Goal: Task Accomplishment & Management: Manage account settings

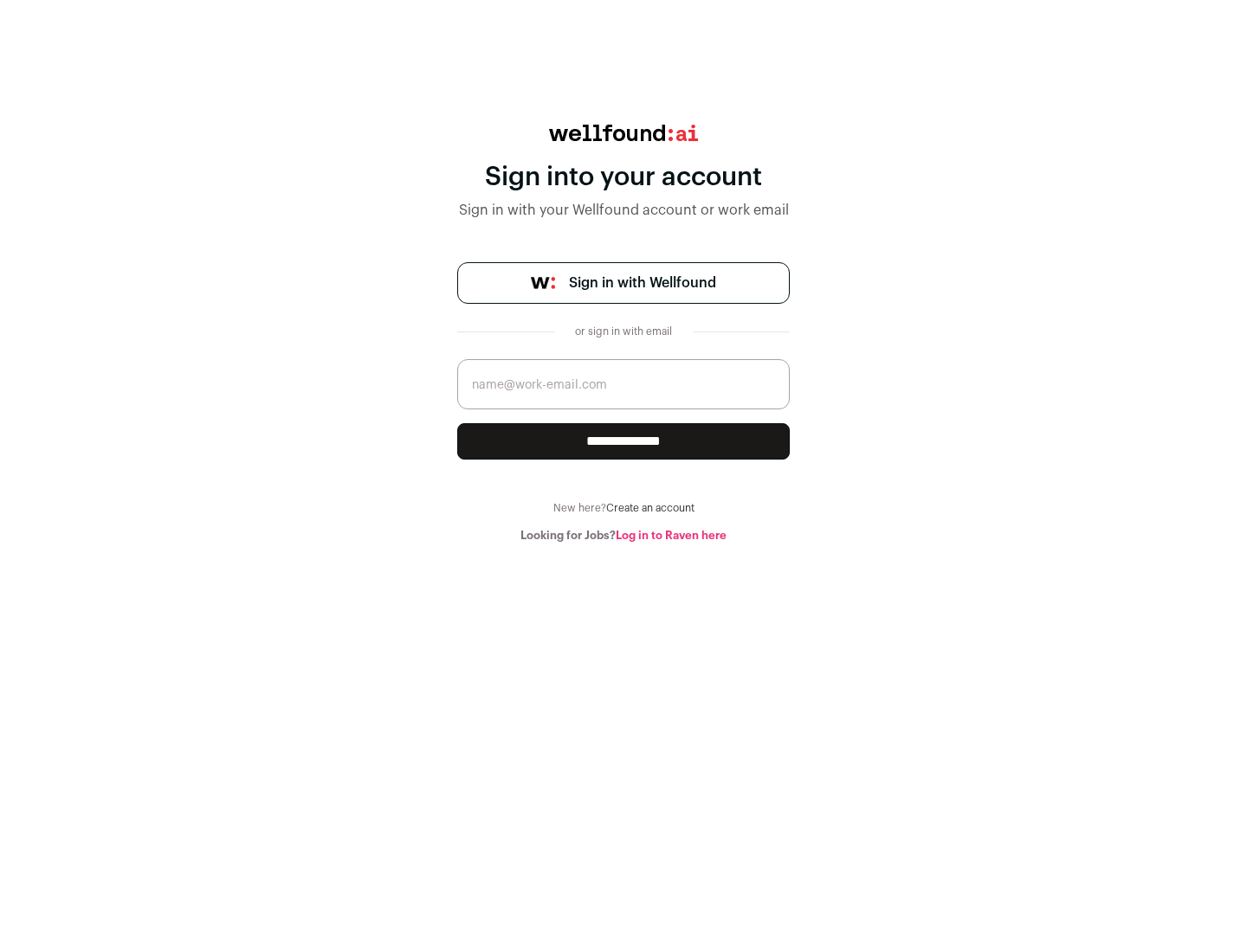
click at [642, 284] on span "Sign in with Wellfound" at bounding box center [642, 284] width 147 height 21
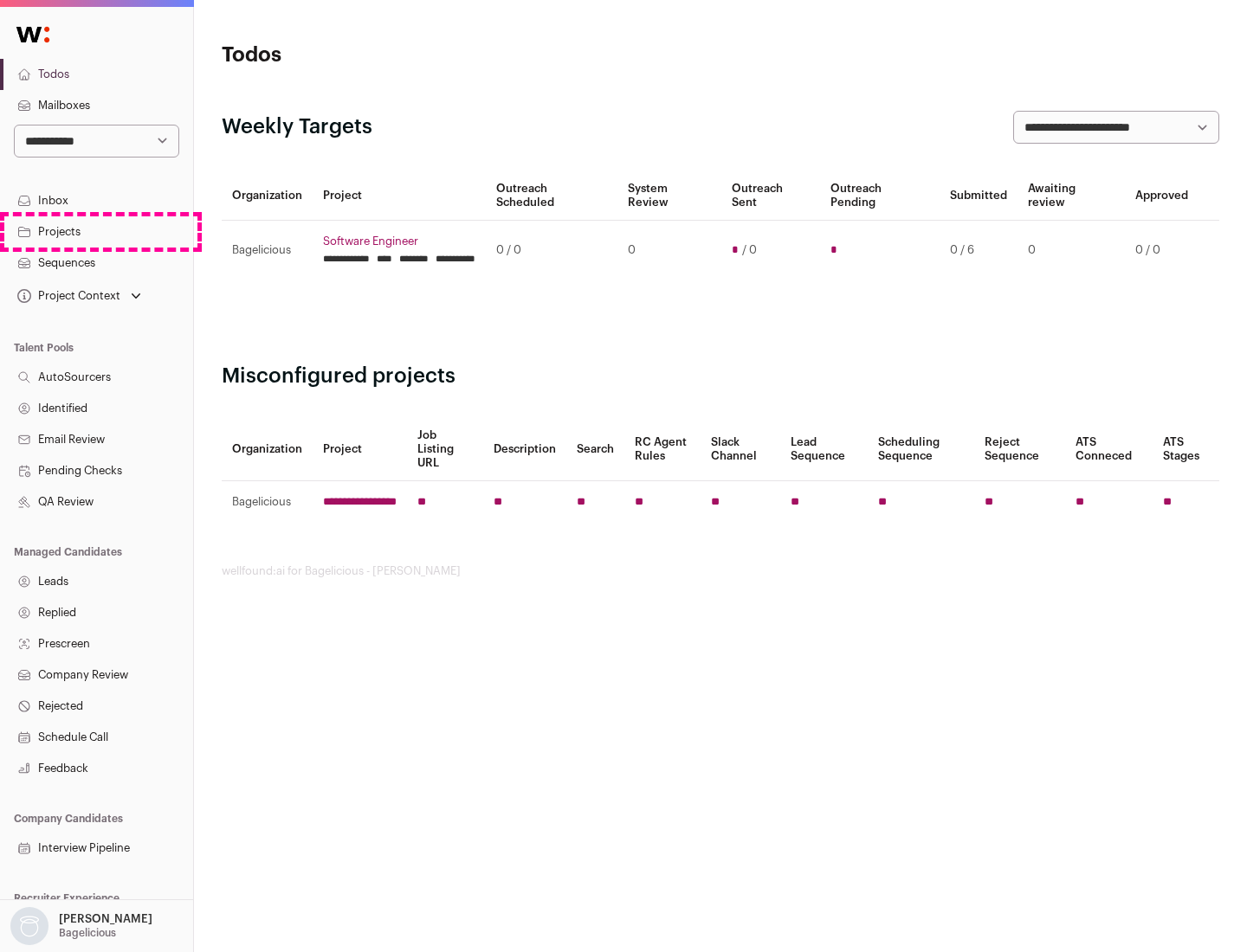
click at [96, 231] on link "Projects" at bounding box center [97, 231] width 193 height 31
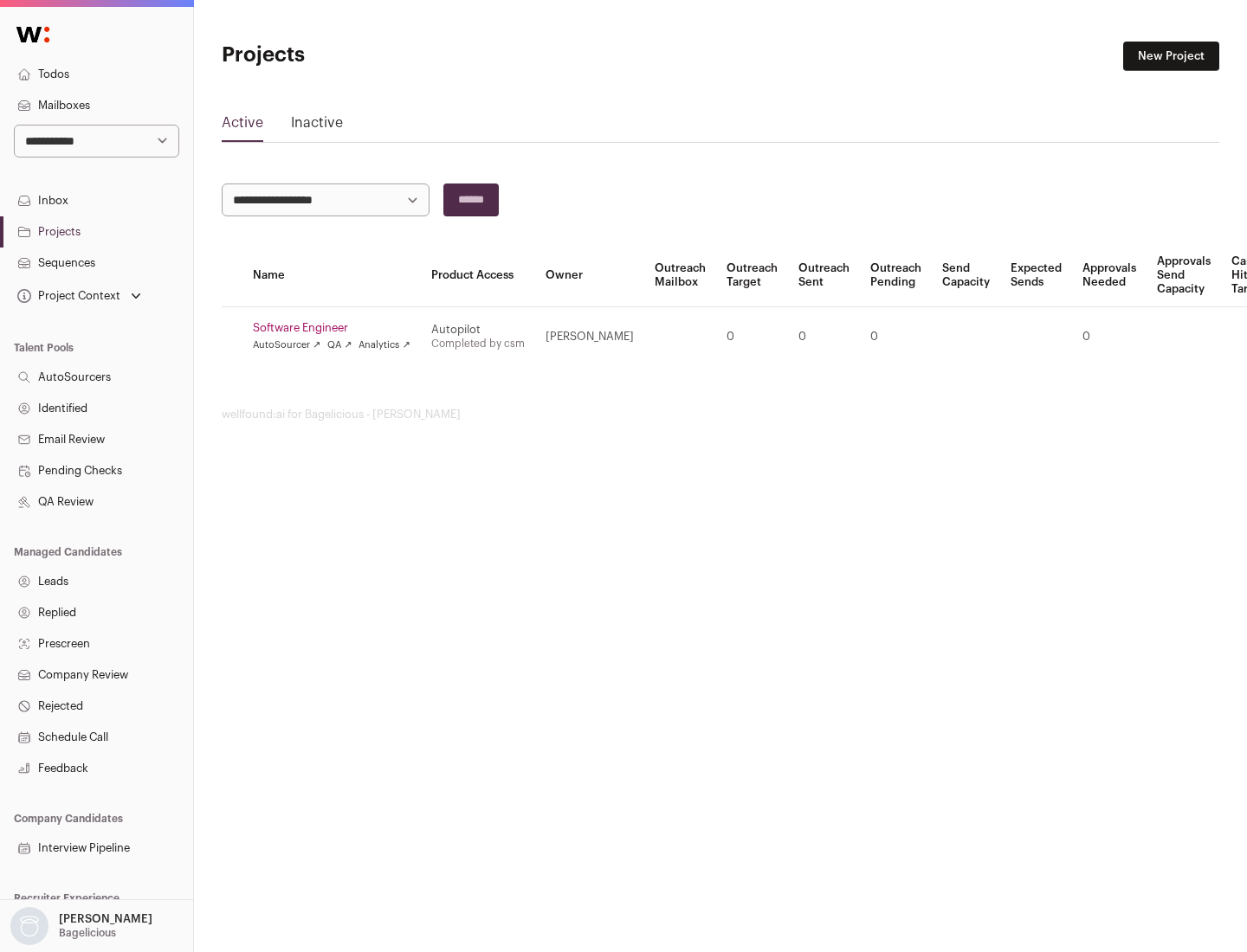
click at [337, 328] on link "Software Engineer" at bounding box center [332, 328] width 157 height 14
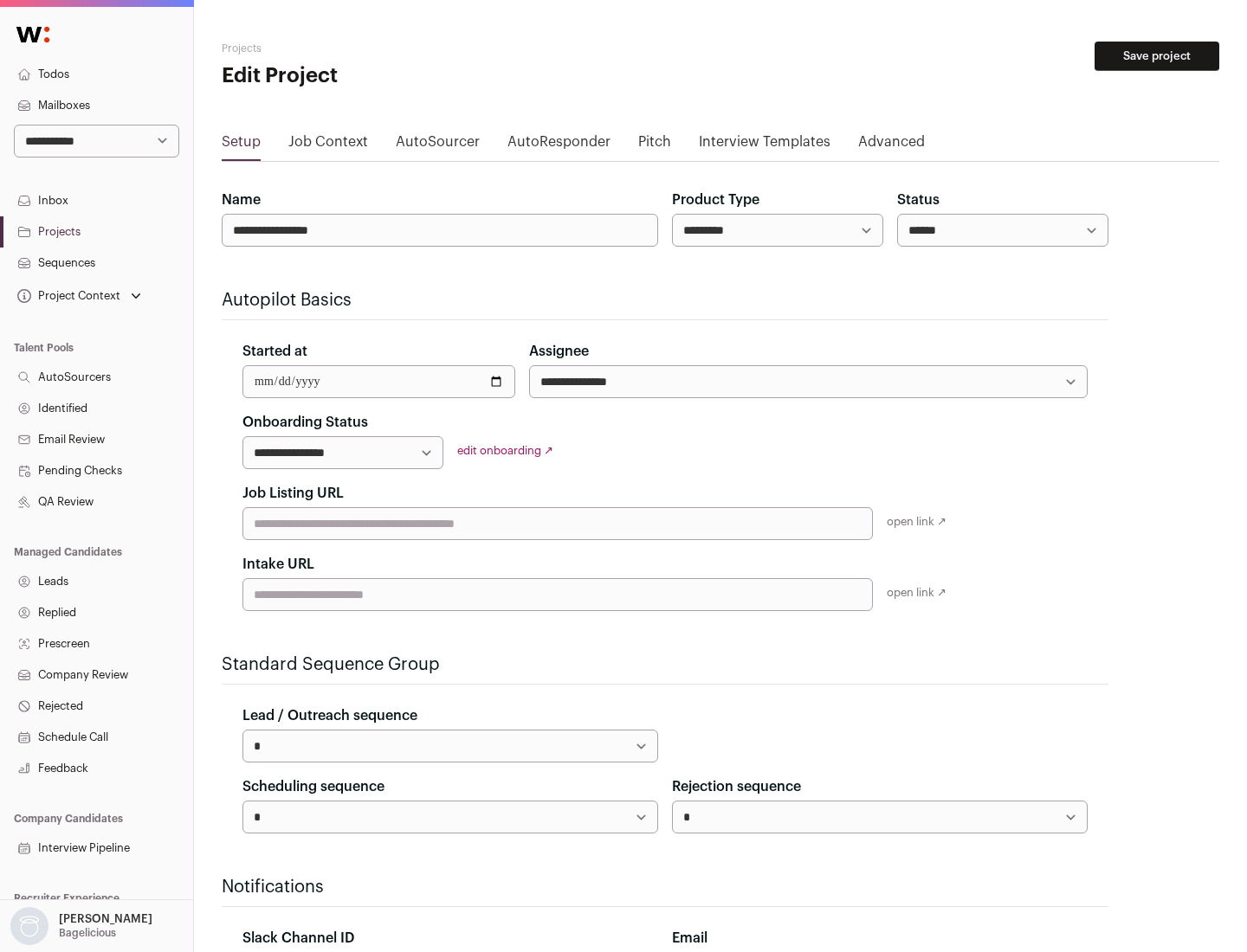
click at [1157, 56] on button "Save project" at bounding box center [1156, 56] width 124 height 29
